Goal: Find contact information: Find contact information

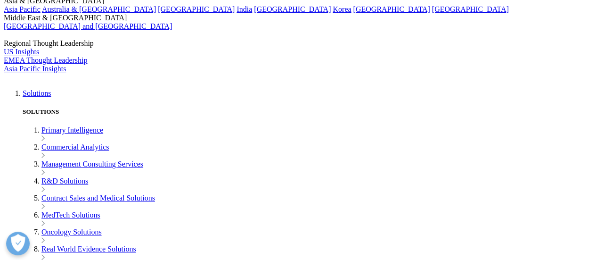
scroll to position [1901, 0]
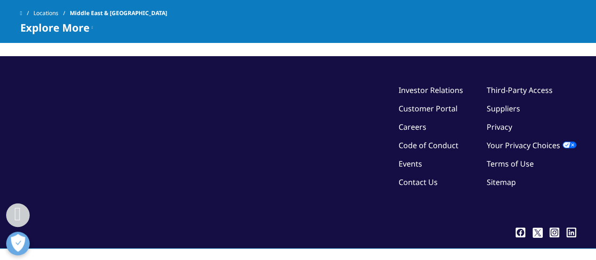
click at [571, 231] on icon at bounding box center [571, 233] width 3 height 4
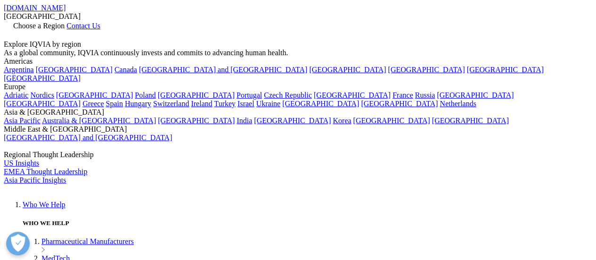
click at [100, 22] on span "Contact Us" at bounding box center [83, 26] width 34 height 8
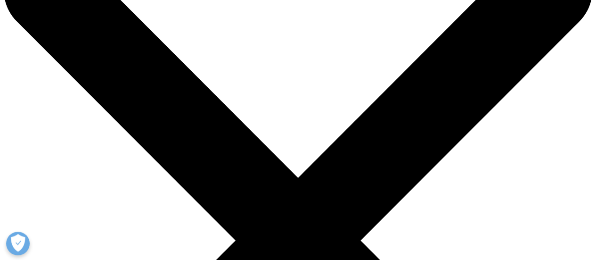
scroll to position [58, 0]
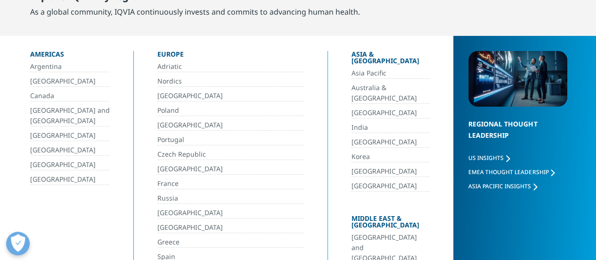
click at [382, 232] on link "[GEOGRAPHIC_DATA] and [GEOGRAPHIC_DATA]" at bounding box center [391, 248] width 79 height 32
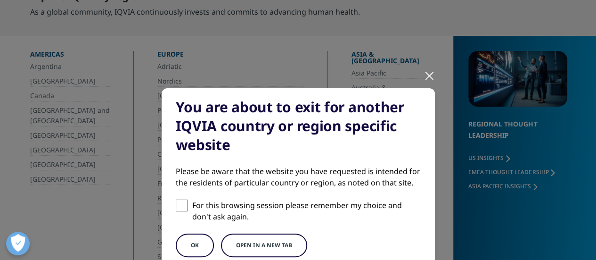
click at [176, 206] on span at bounding box center [182, 205] width 12 height 12
click at [176, 206] on input "For this browsing session please remember my choice and don't ask again." at bounding box center [182, 205] width 12 height 12
checkbox input "true"
click at [247, 240] on button "Open in a new tab" at bounding box center [264, 245] width 86 height 24
